Goal: Task Accomplishment & Management: Use online tool/utility

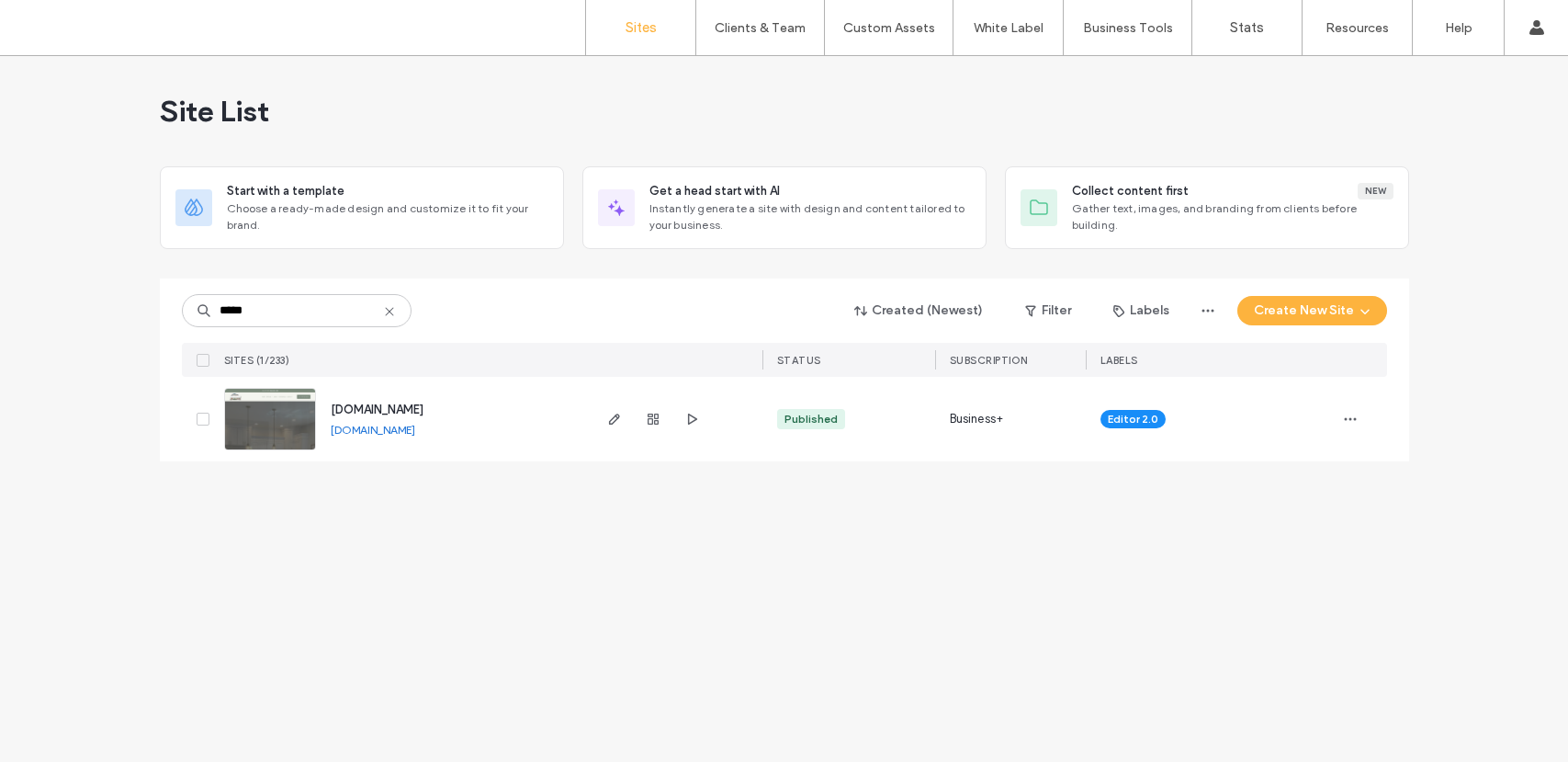
type input "*****"
click at [408, 413] on span "[DOMAIN_NAME]" at bounding box center [377, 409] width 93 height 14
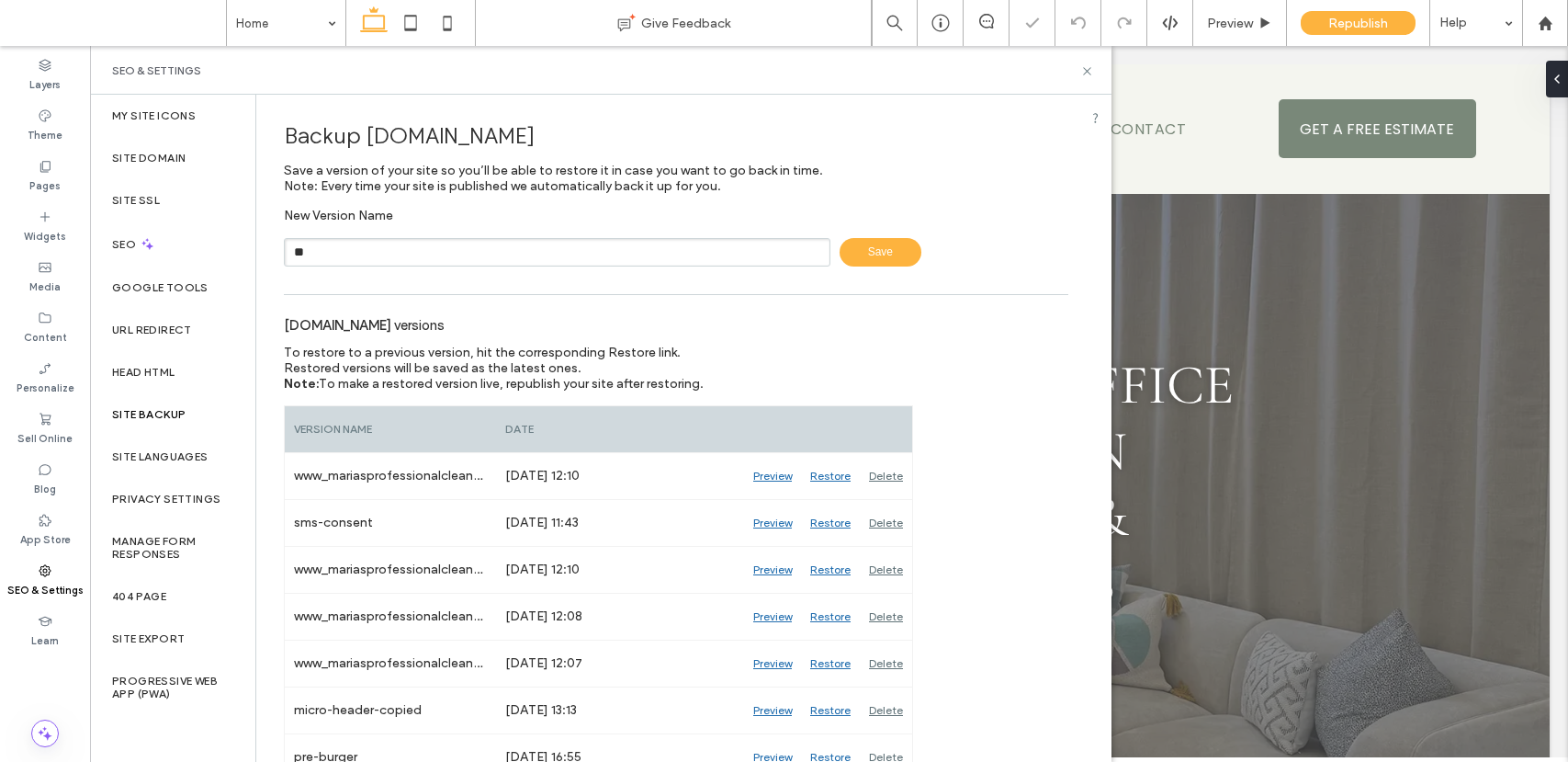
type input "*"
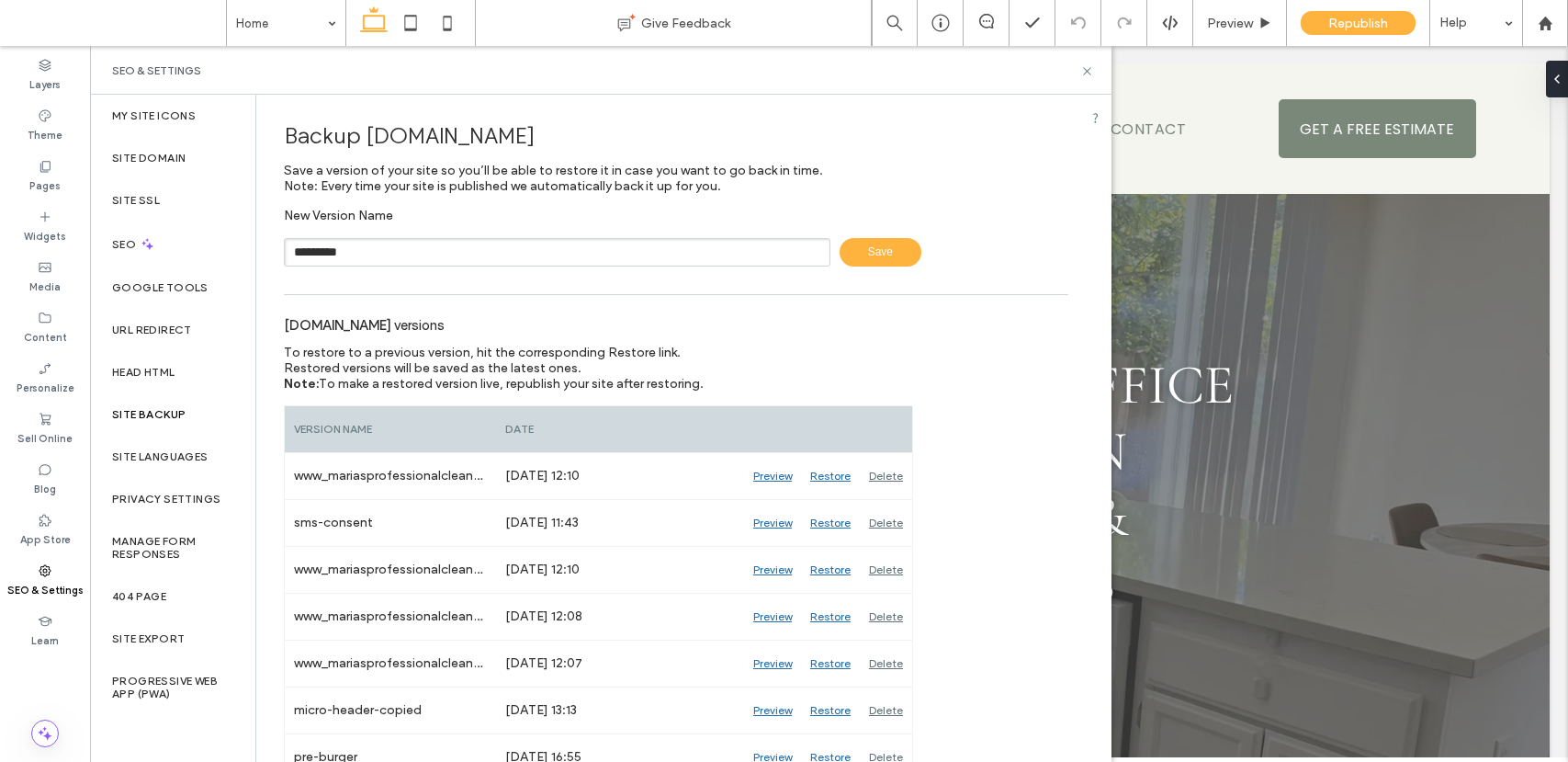
type input "*********"
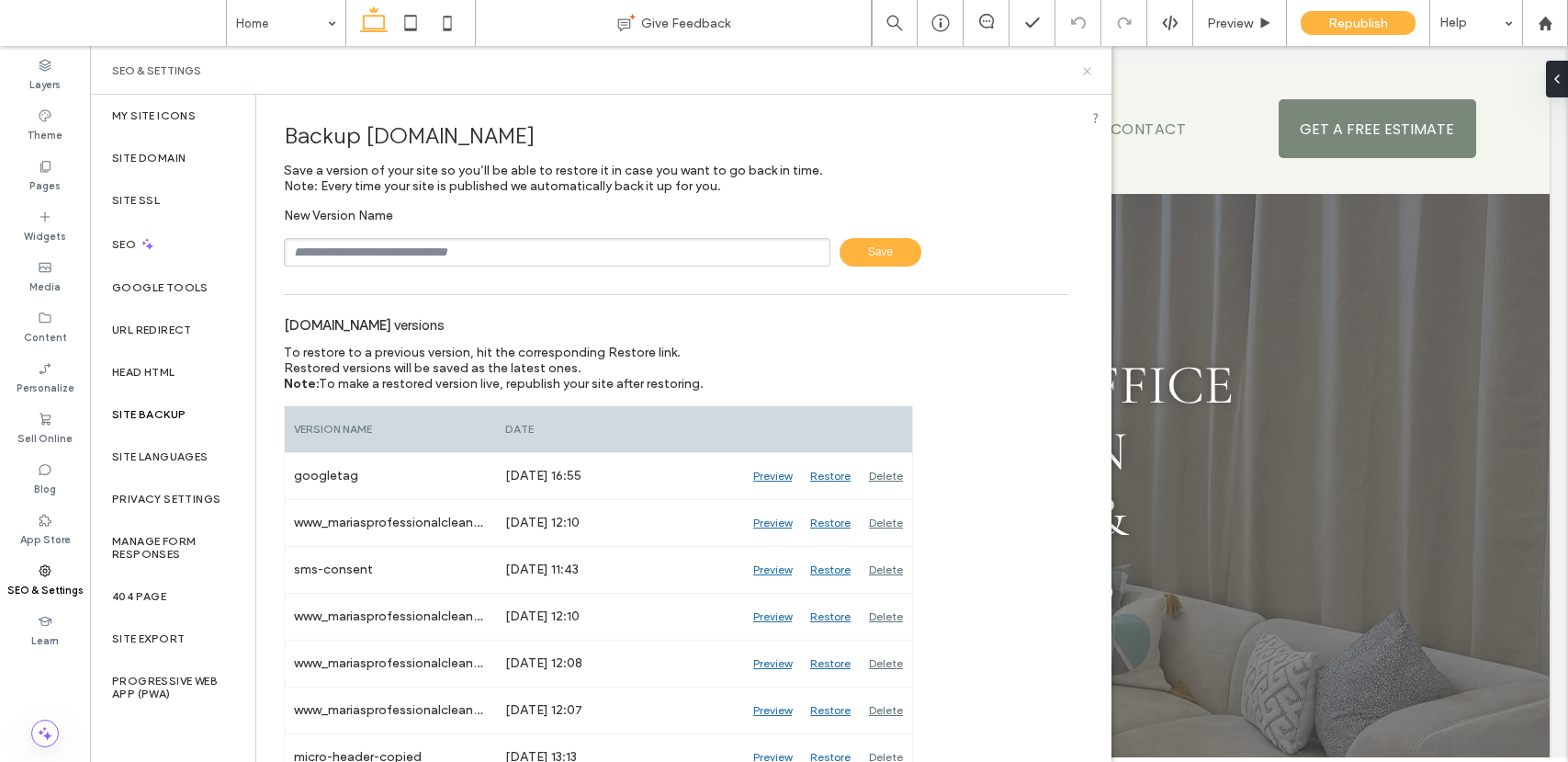
click at [1087, 74] on icon at bounding box center [1087, 71] width 14 height 14
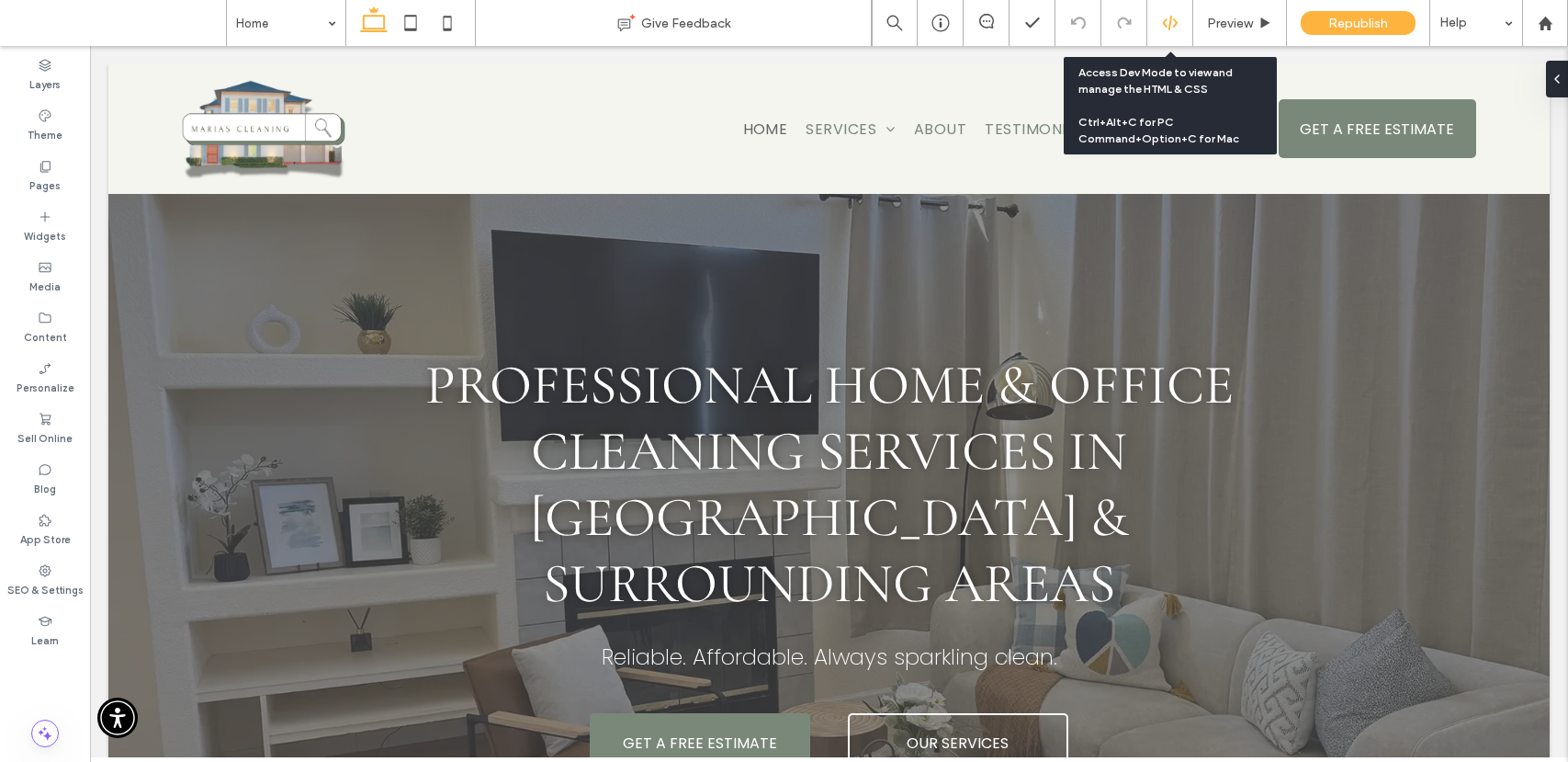
click at [1167, 24] on icon at bounding box center [1170, 23] width 17 height 17
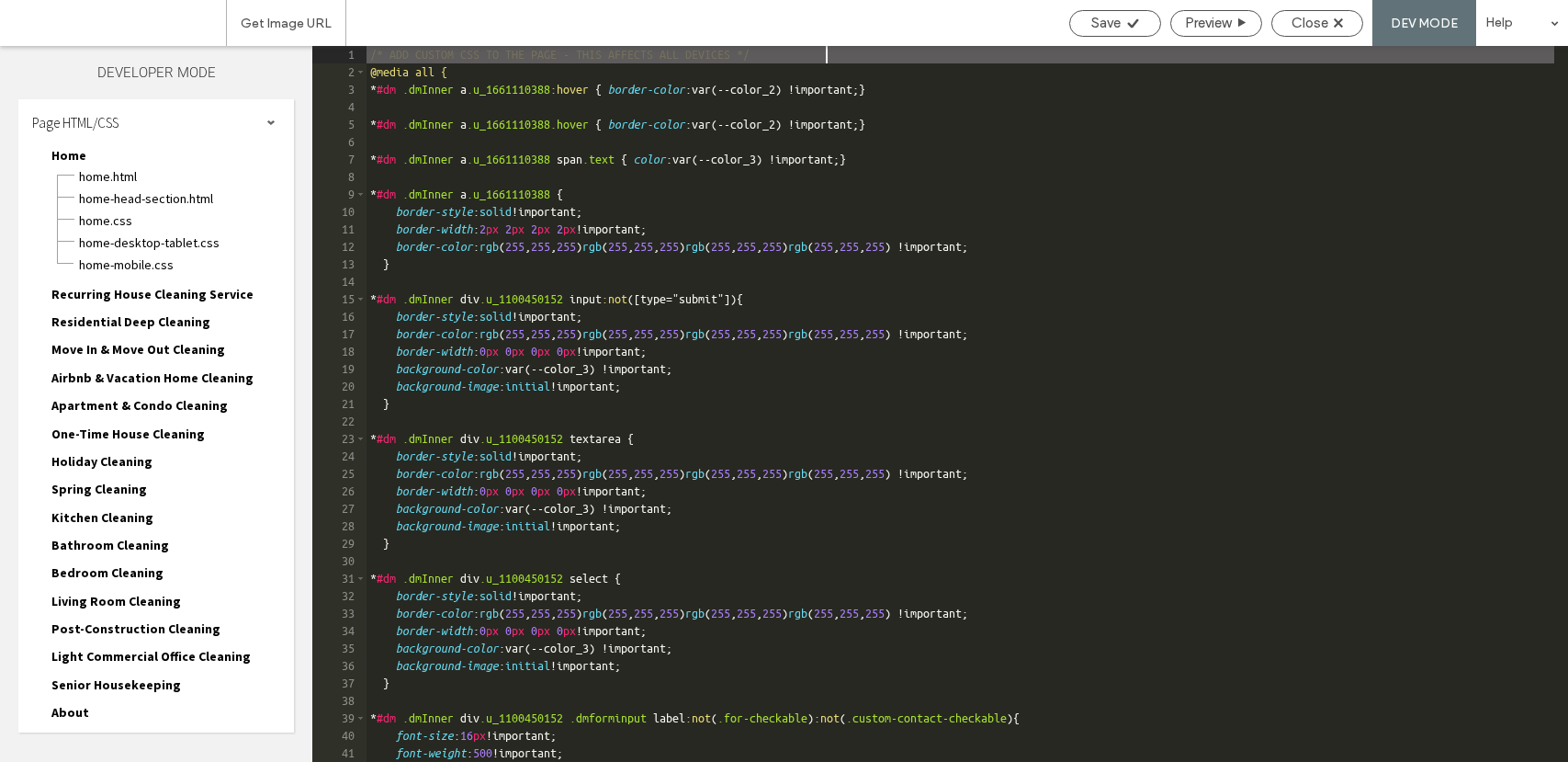
scroll to position [1086, 0]
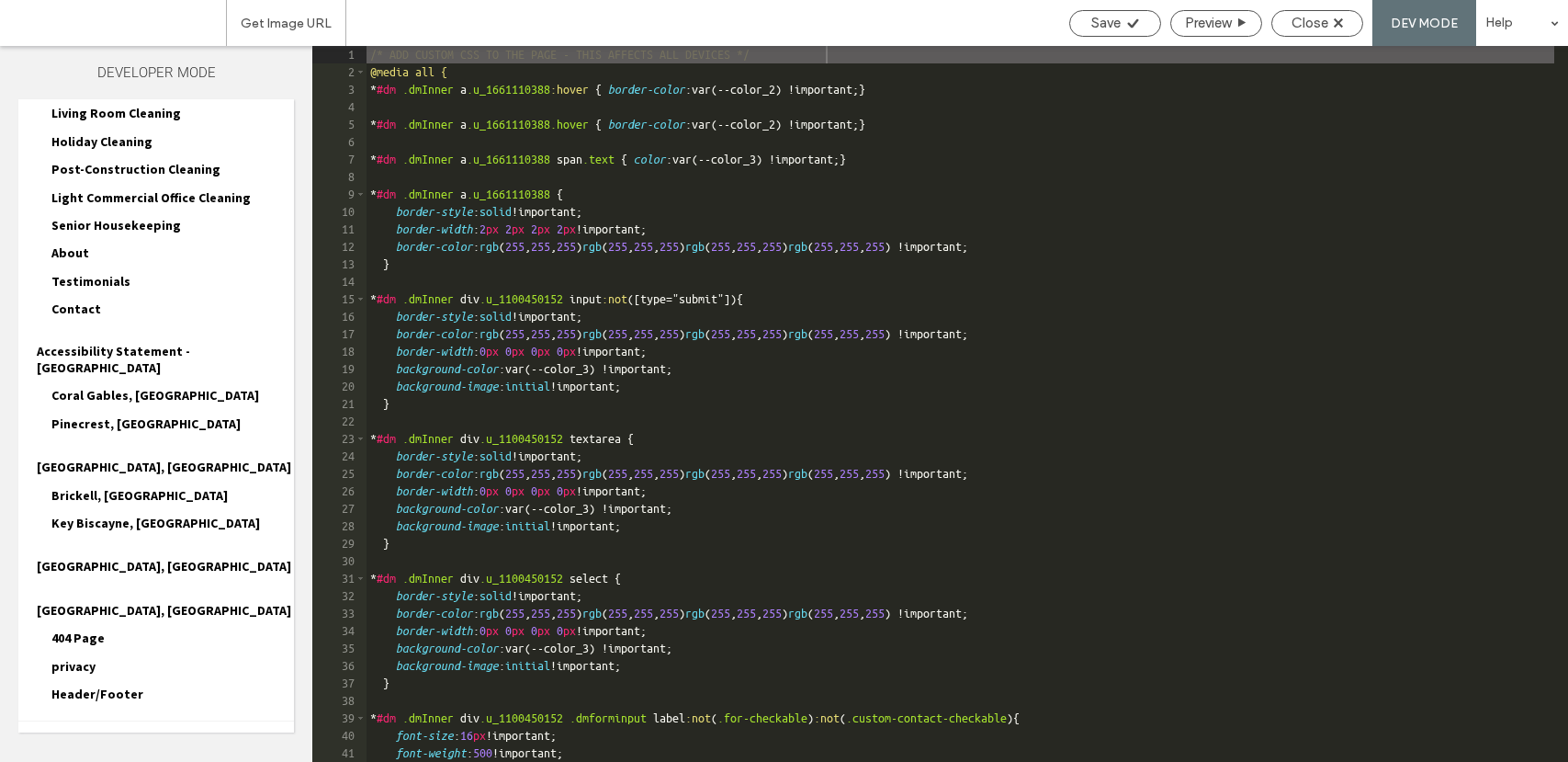
scroll to position [1251, 0]
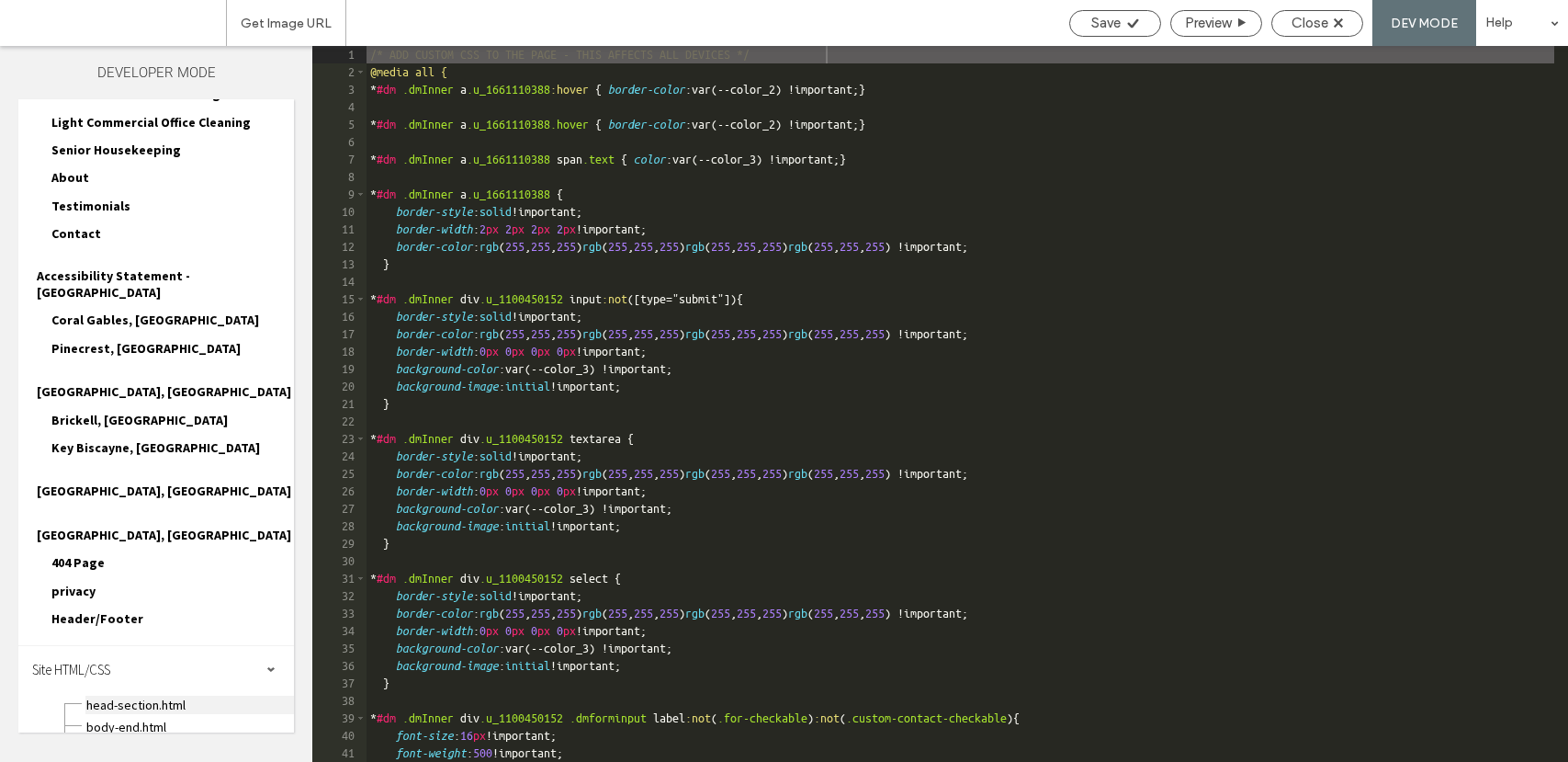
click at [151, 696] on span "head-section.html" at bounding box center [190, 705] width 208 height 18
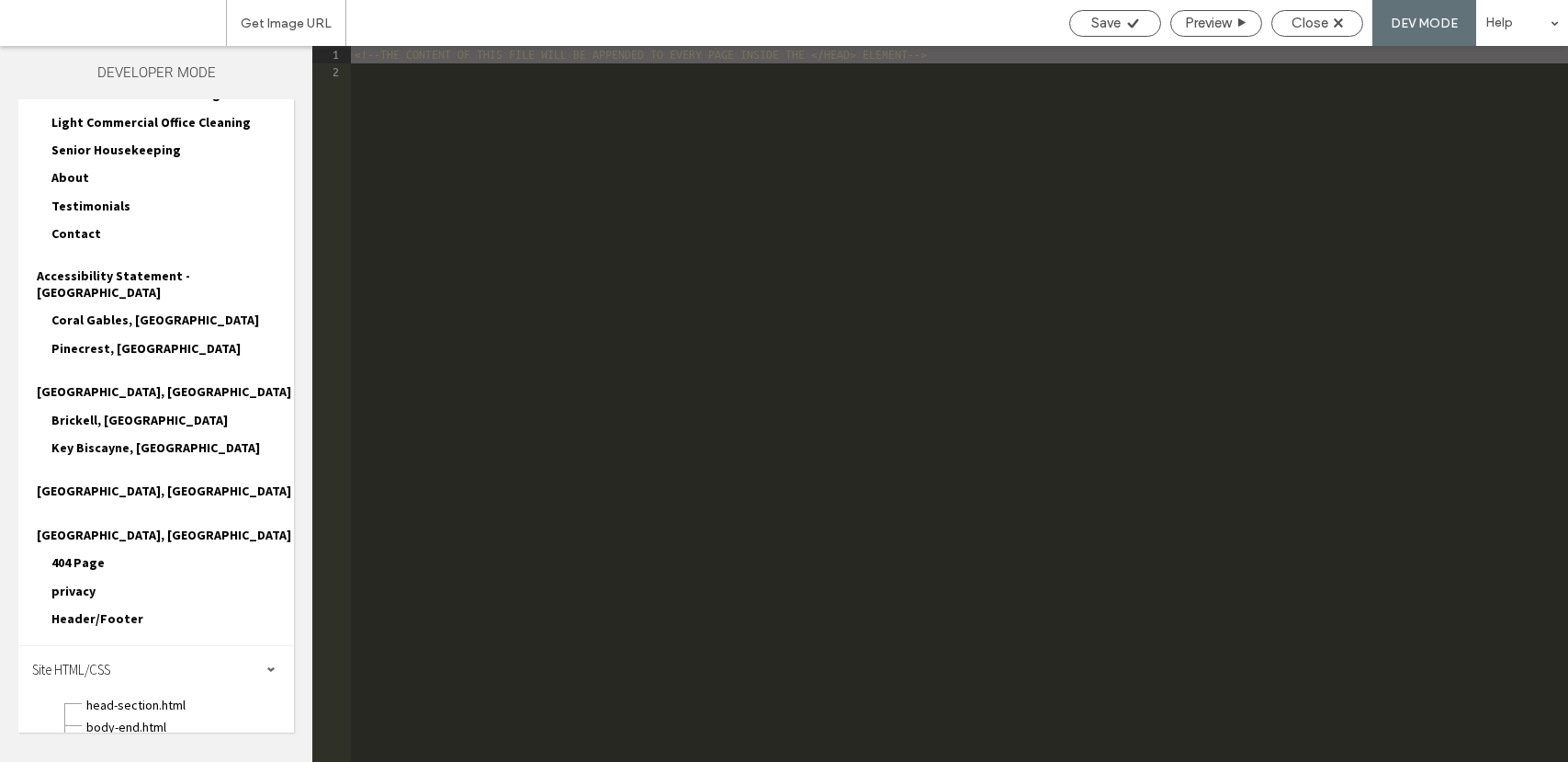
click at [419, 98] on div "<!--THE CONTENT OF THIS FILE WILL BE APPENDED TO EVERY PAGE INSIDE THE </HEAD> …" at bounding box center [959, 422] width 1218 height 751
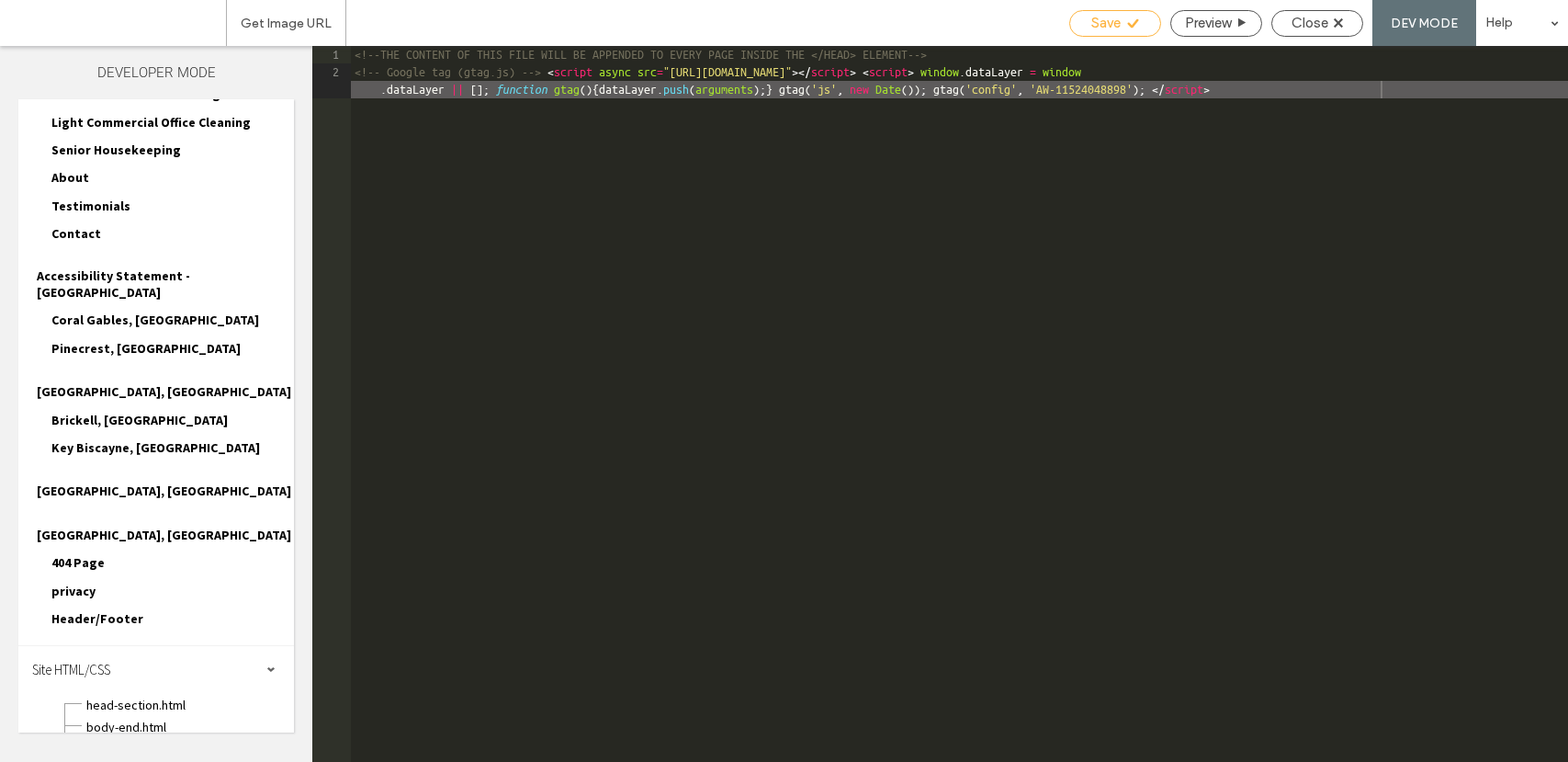
click at [1112, 25] on span "Save" at bounding box center [1106, 23] width 30 height 17
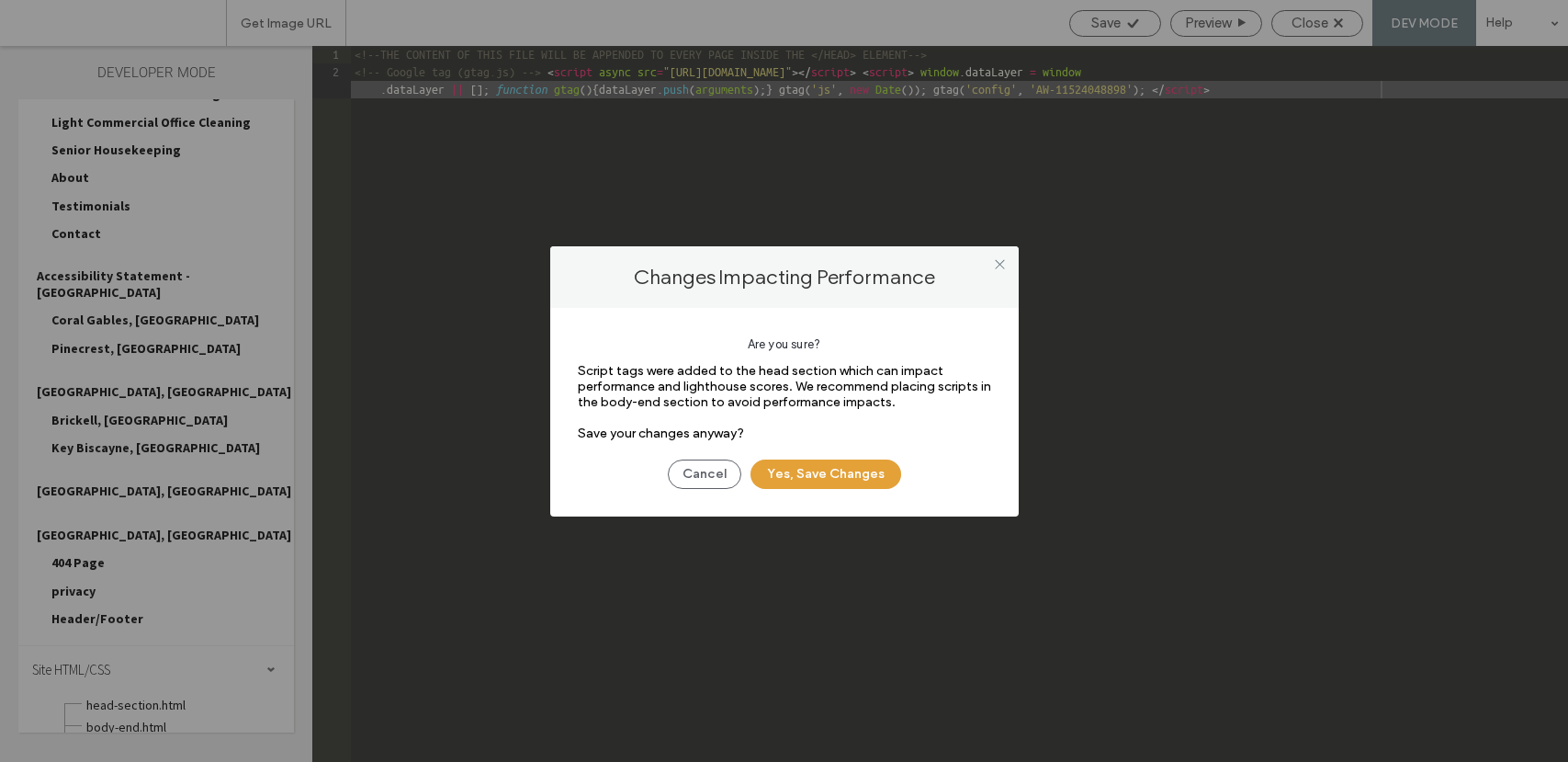
click at [840, 478] on button "Yes, Save Changes" at bounding box center [826, 474] width 150 height 30
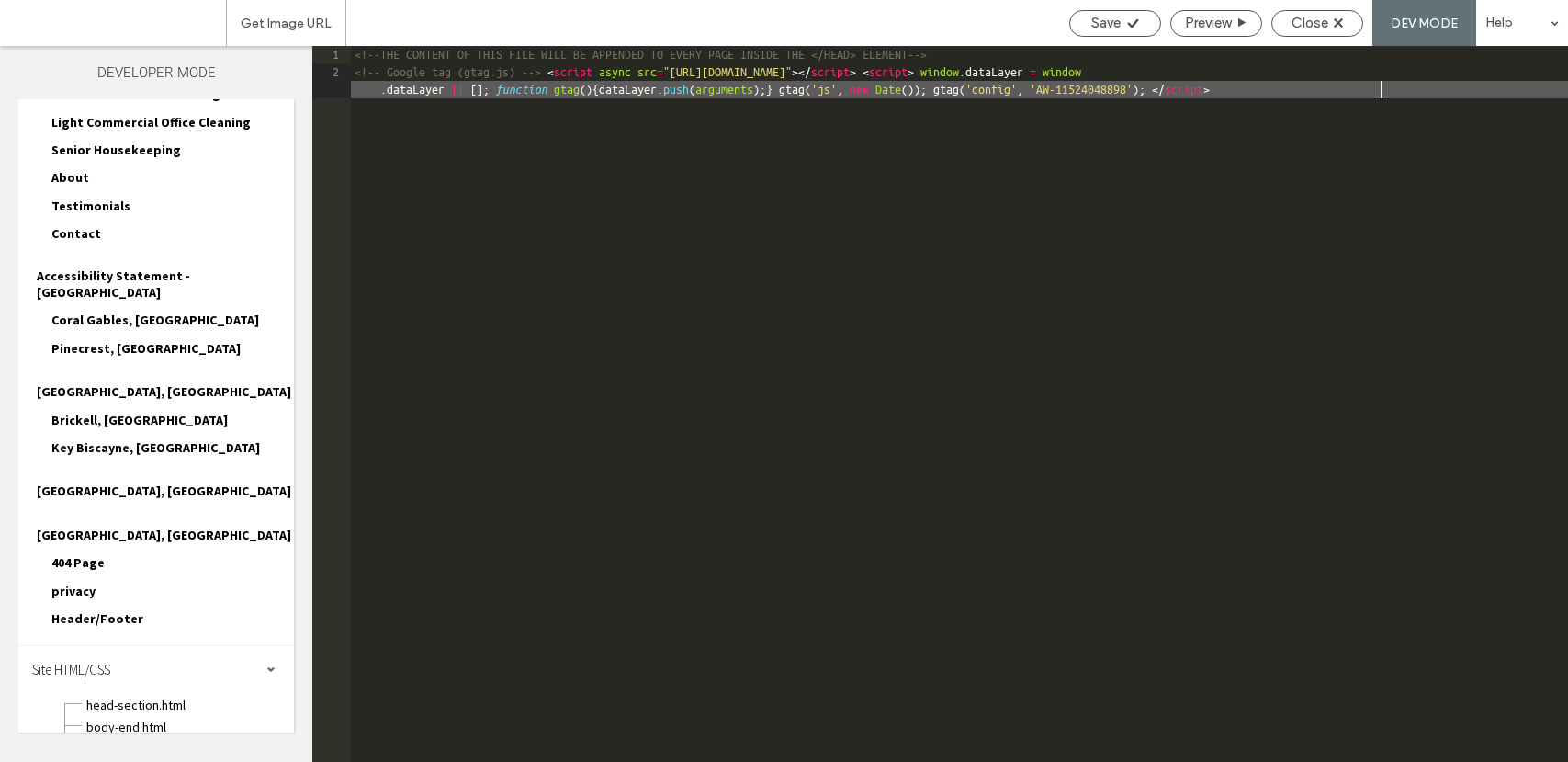
scroll to position [0, 0]
click at [1332, 19] on div "Close" at bounding box center [1317, 23] width 90 height 17
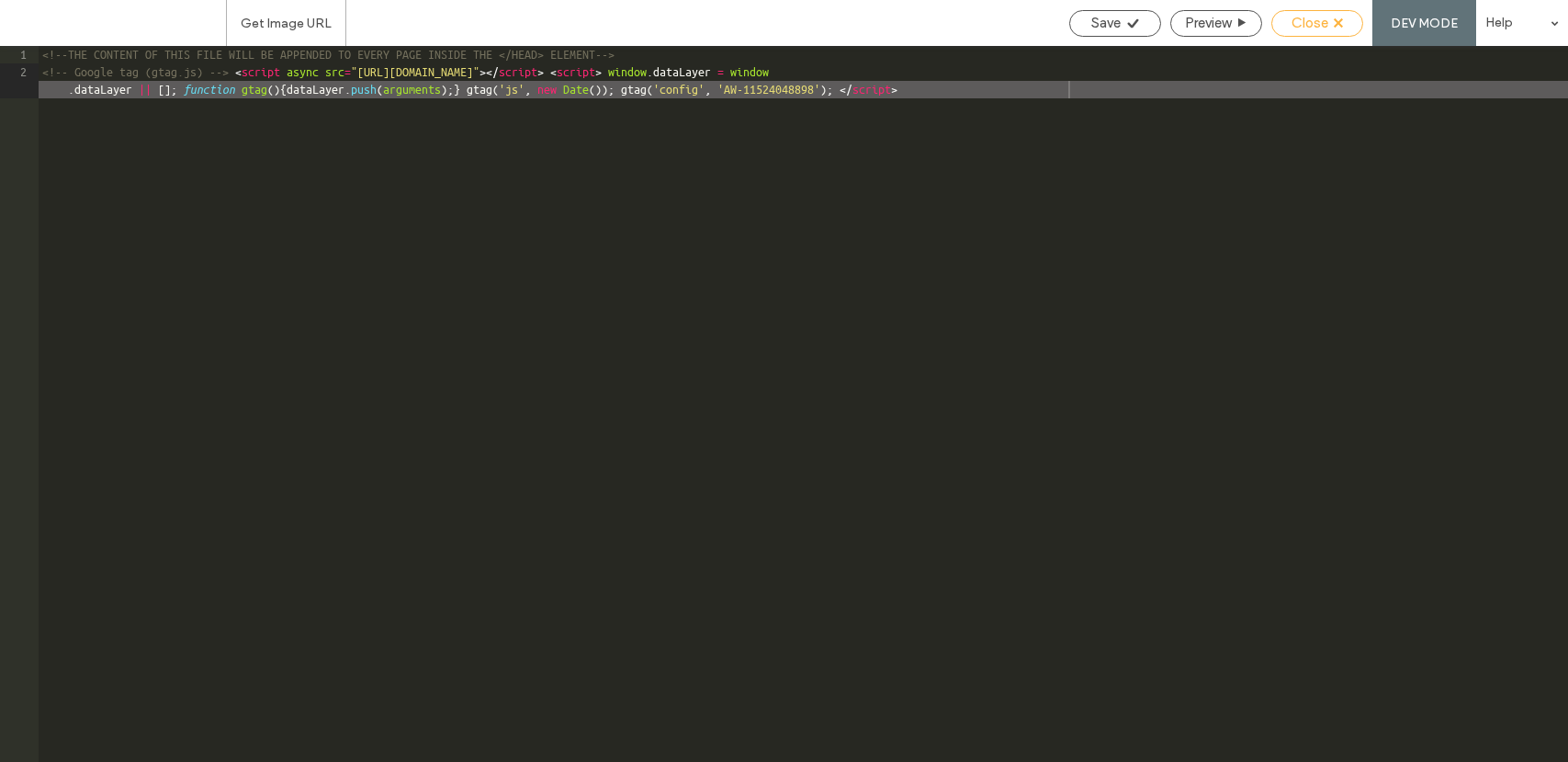
scroll to position [1206, 0]
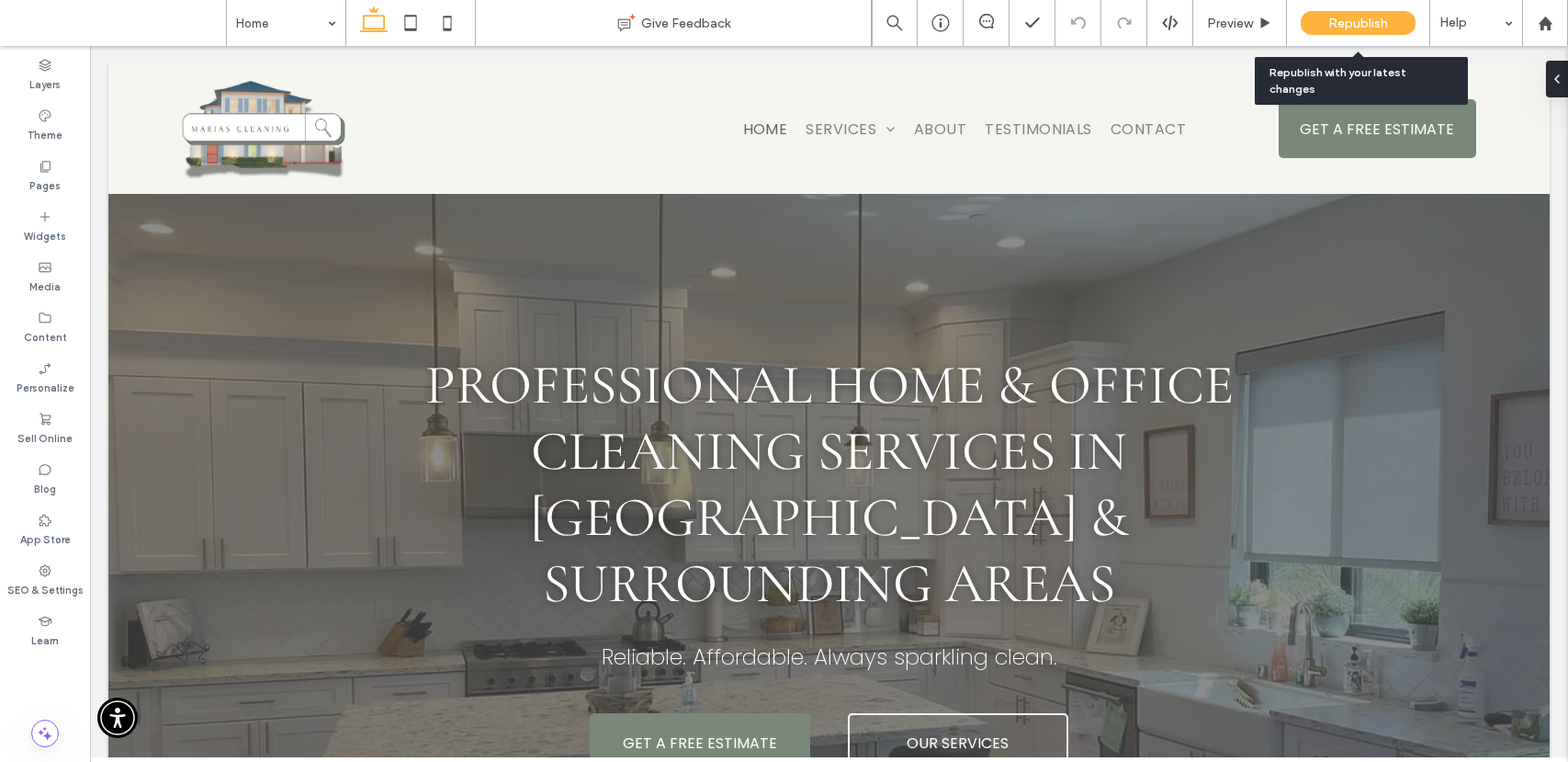
click at [1360, 22] on span "Republish" at bounding box center [1358, 23] width 60 height 16
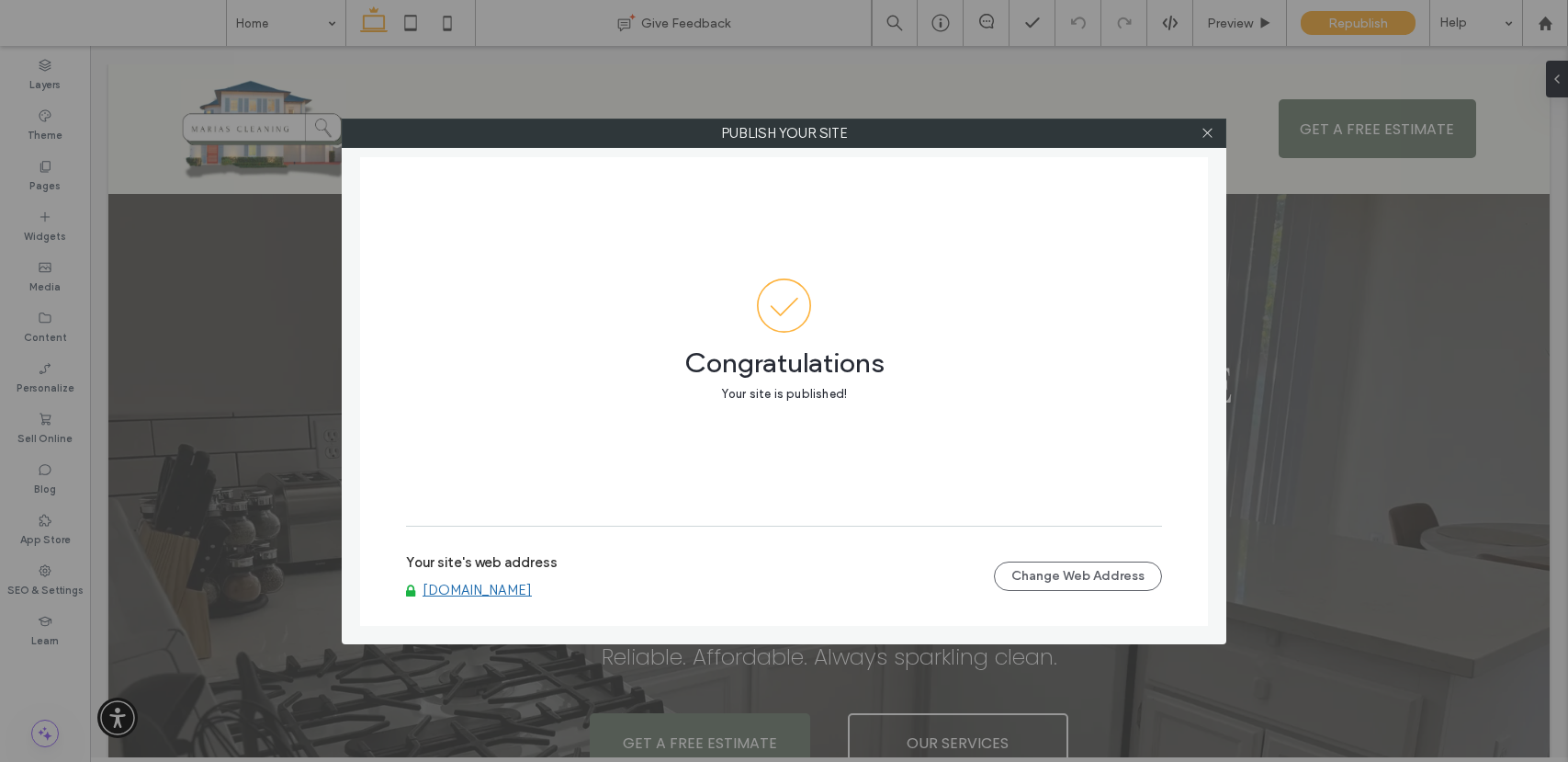
click at [532, 586] on link "[DOMAIN_NAME]" at bounding box center [477, 589] width 110 height 17
click at [1214, 124] on span at bounding box center [1207, 133] width 14 height 28
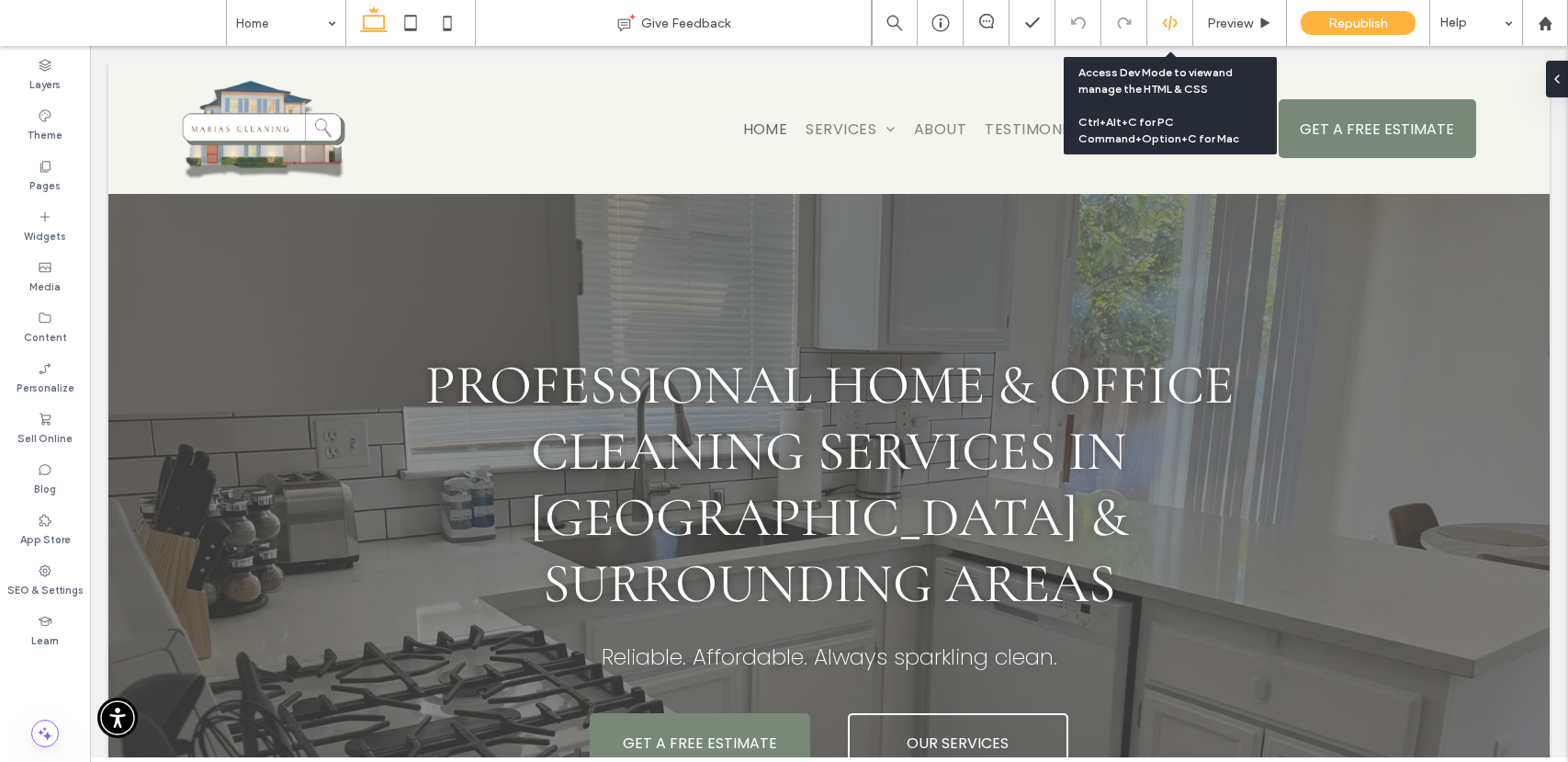
click at [1158, 24] on div at bounding box center [1170, 23] width 45 height 17
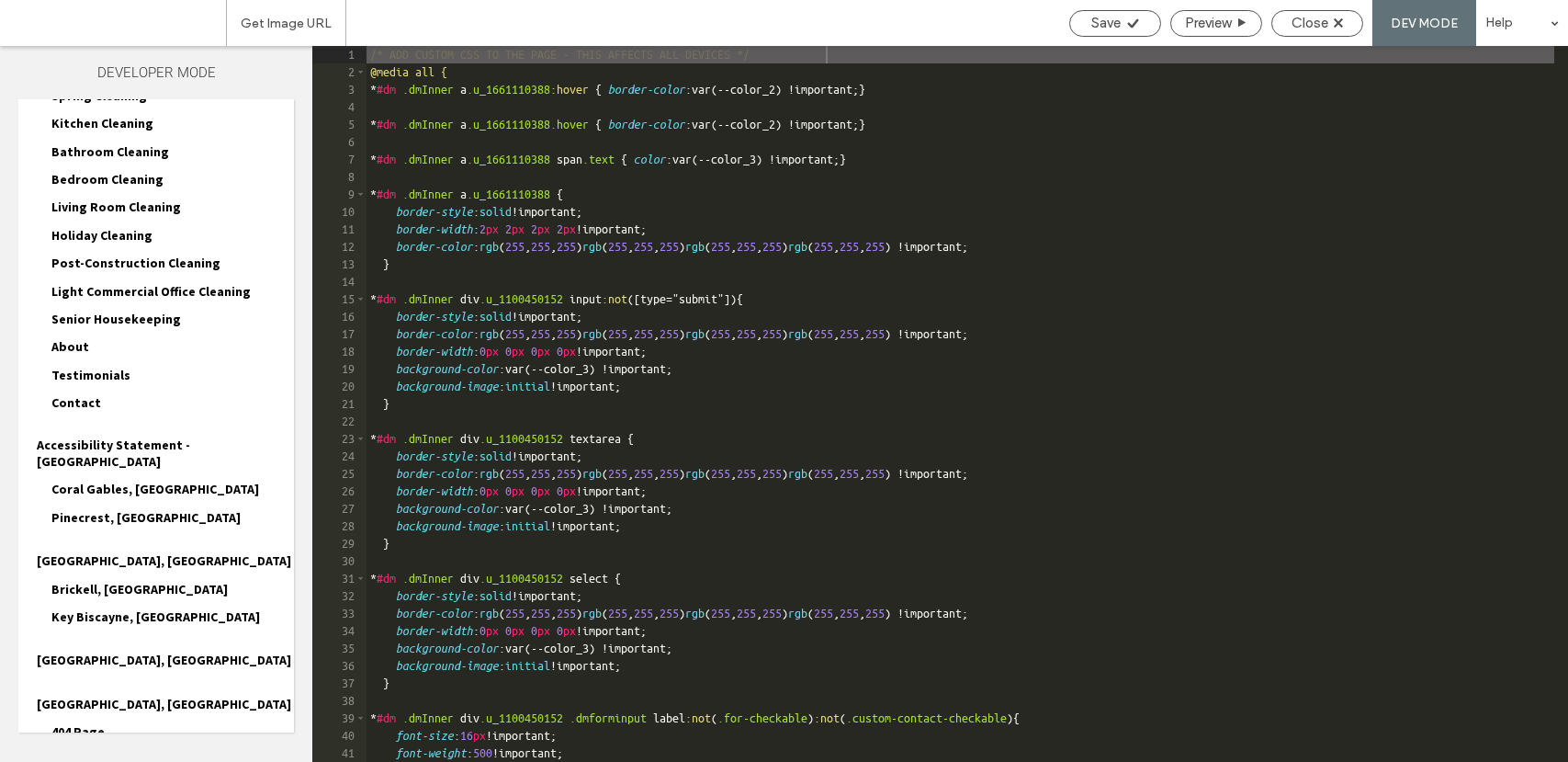
scroll to position [1086, 0]
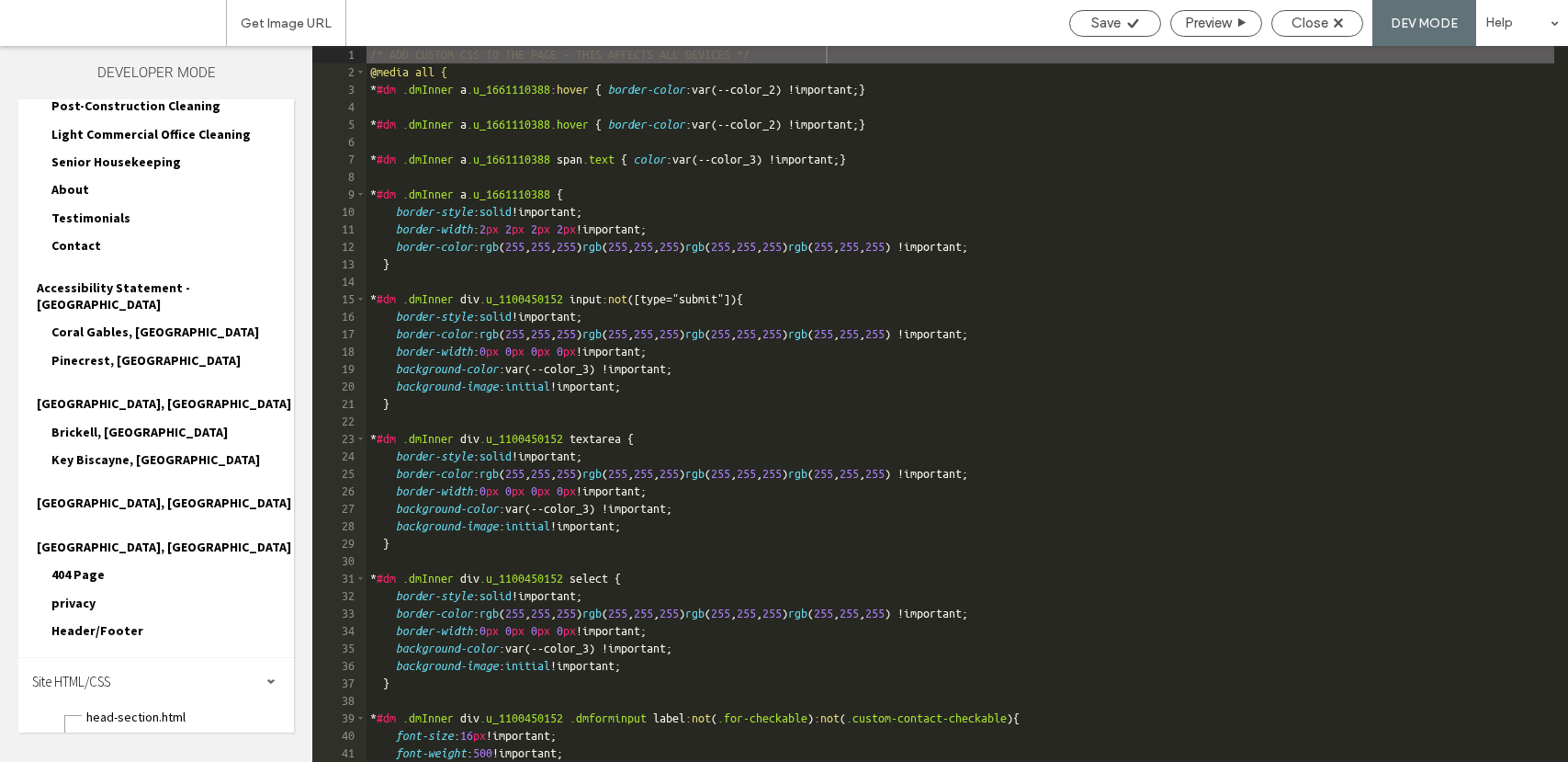
scroll to position [1251, 0]
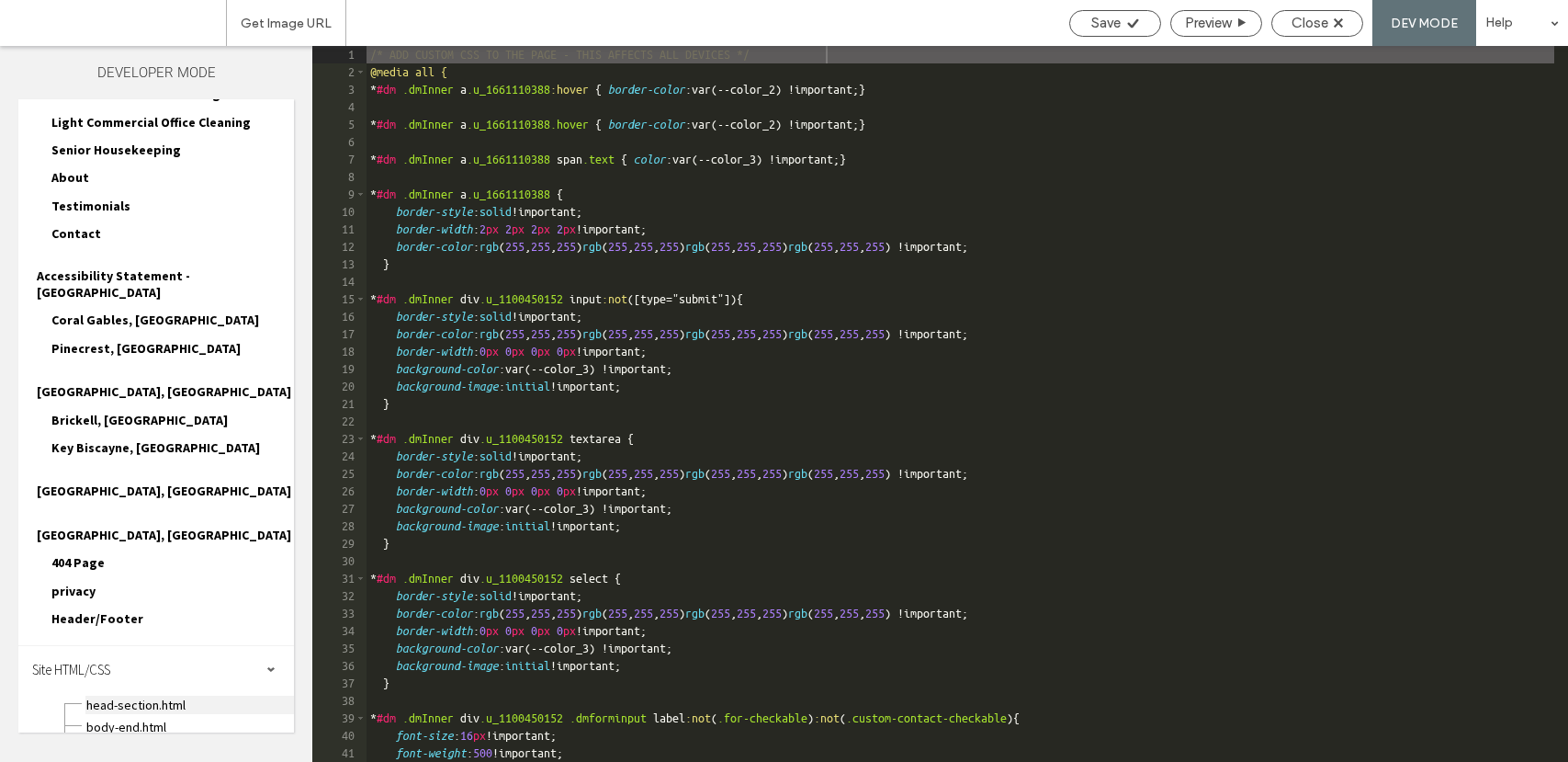
click at [169, 696] on span "head-section.html" at bounding box center [190, 705] width 208 height 18
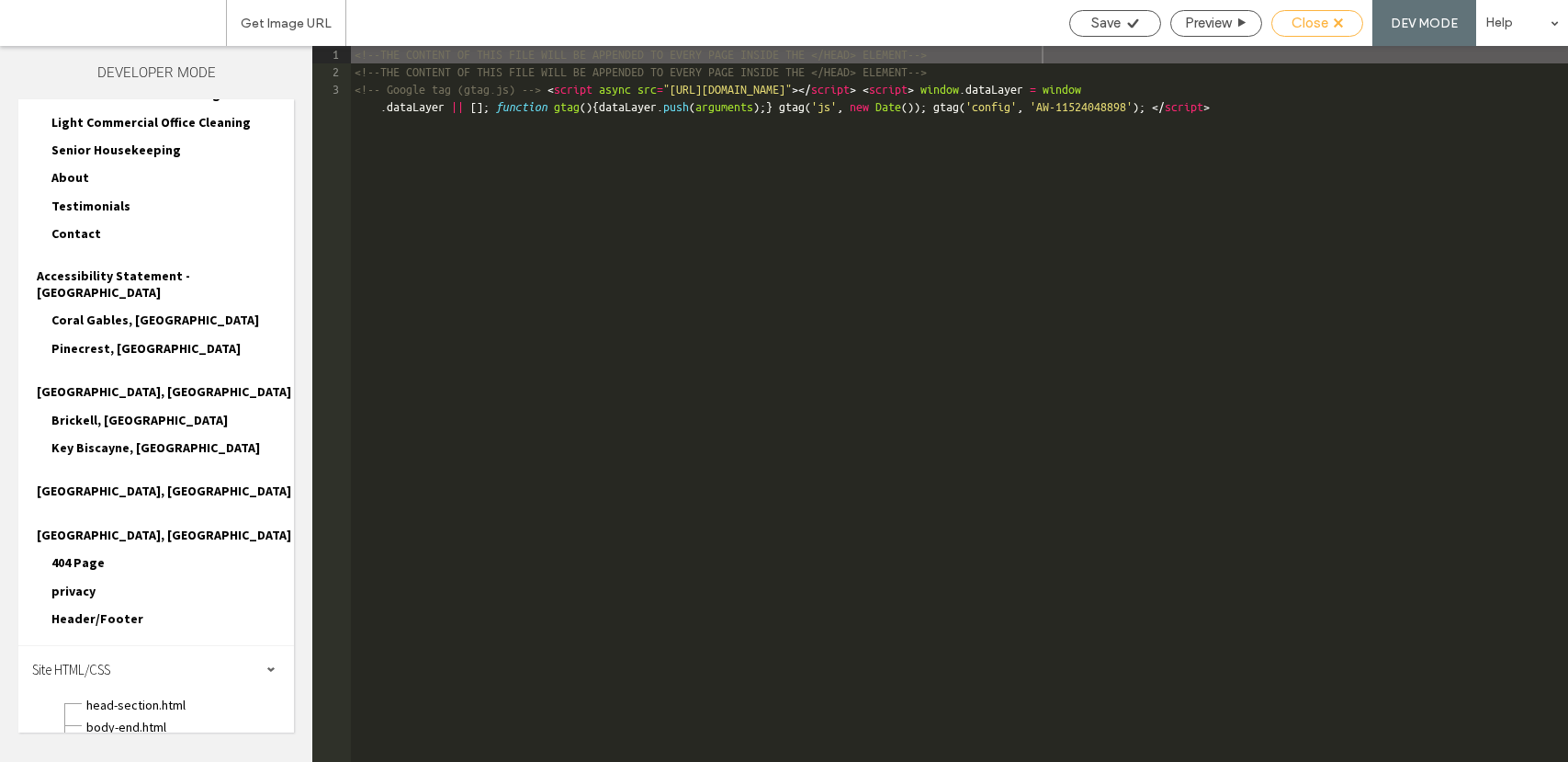
click at [1301, 20] on span "Close" at bounding box center [1310, 23] width 37 height 17
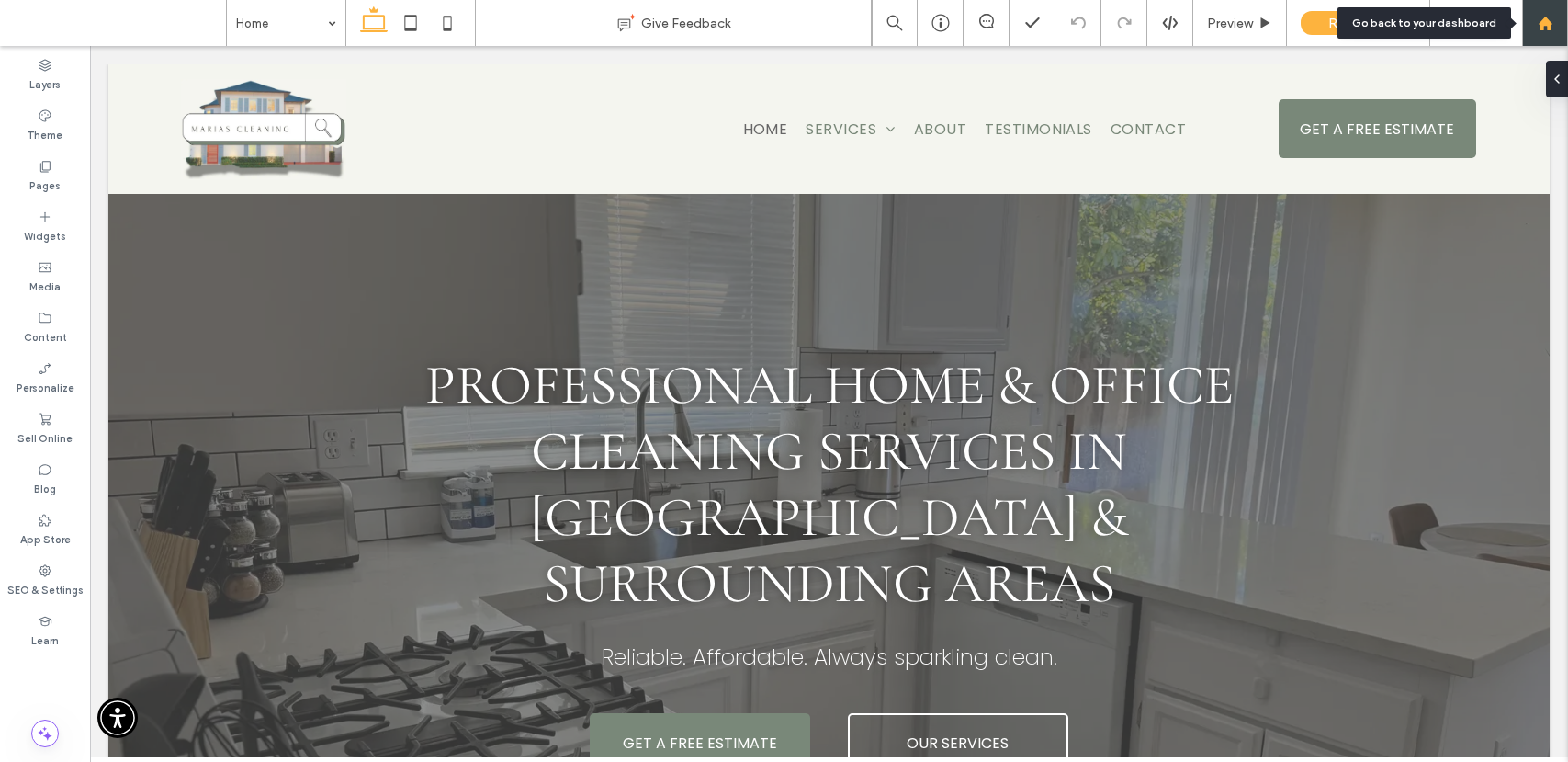
click at [1546, 18] on use at bounding box center [1544, 22] width 14 height 14
